Goal: Check status: Check status

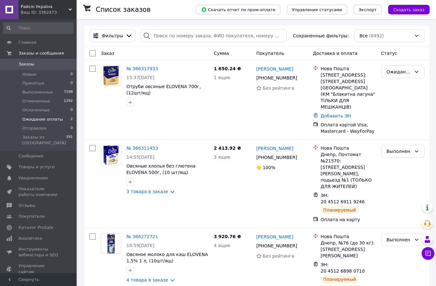
click at [49, 122] on li "Ожидание оплаты 2" at bounding box center [38, 119] width 77 height 9
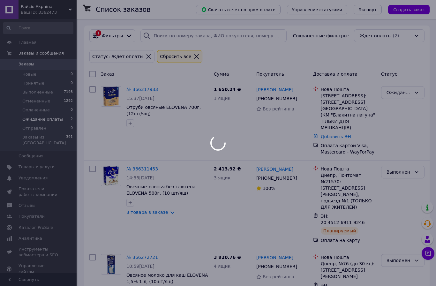
click at [55, 116] on div at bounding box center [218, 143] width 436 height 286
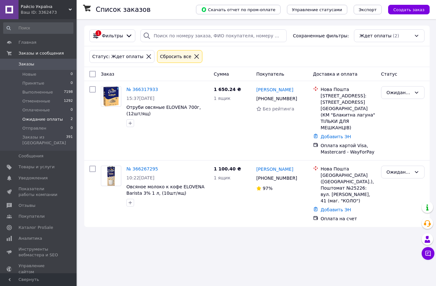
click at [56, 118] on span "Ожидание оплаты" at bounding box center [42, 119] width 41 height 6
click at [300, 98] on icon at bounding box center [300, 98] width 5 height 5
click at [301, 100] on icon at bounding box center [300, 98] width 5 height 5
